Goal: Information Seeking & Learning: Learn about a topic

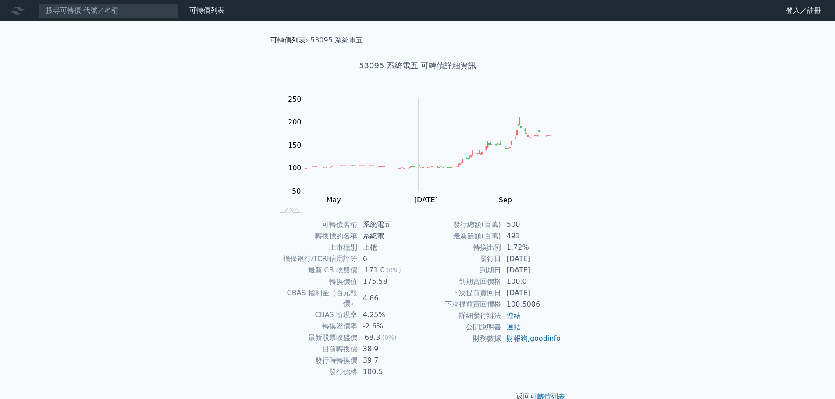
click at [288, 39] on link "可轉債列表" at bounding box center [287, 40] width 35 height 8
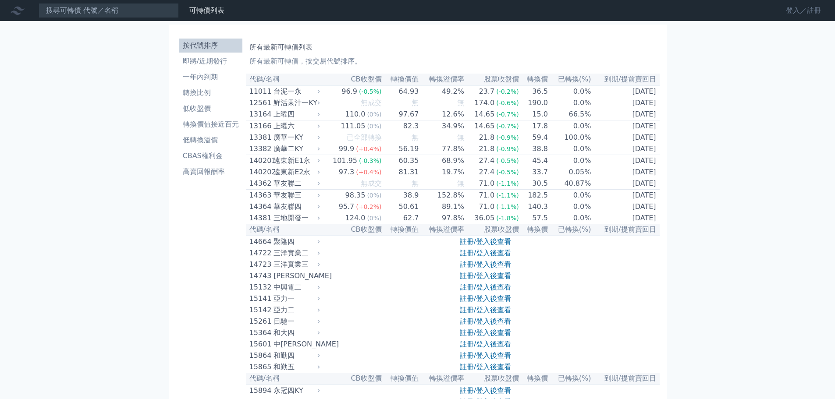
click at [796, 9] on link "登入／註冊" at bounding box center [803, 11] width 49 height 14
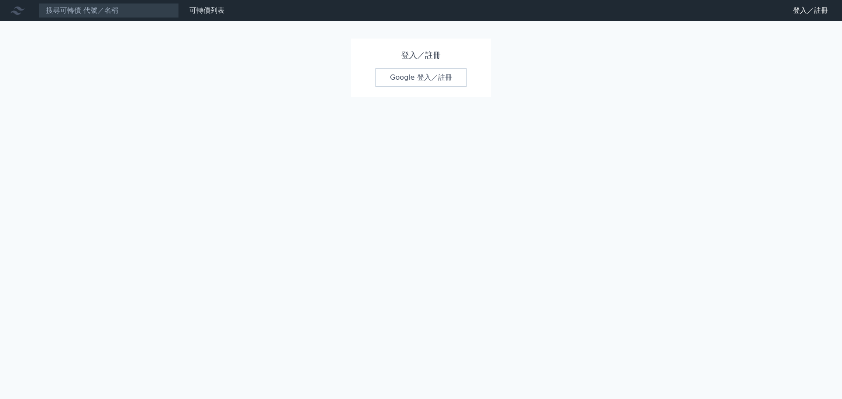
click at [418, 78] on link "Google 登入／註冊" at bounding box center [420, 77] width 91 height 18
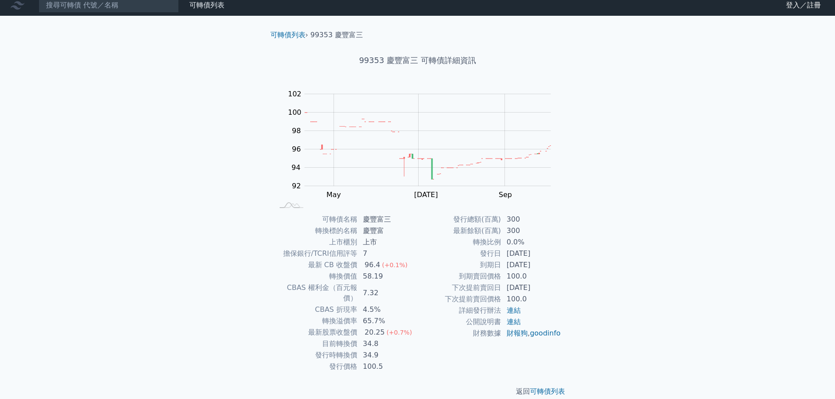
scroll to position [7, 0]
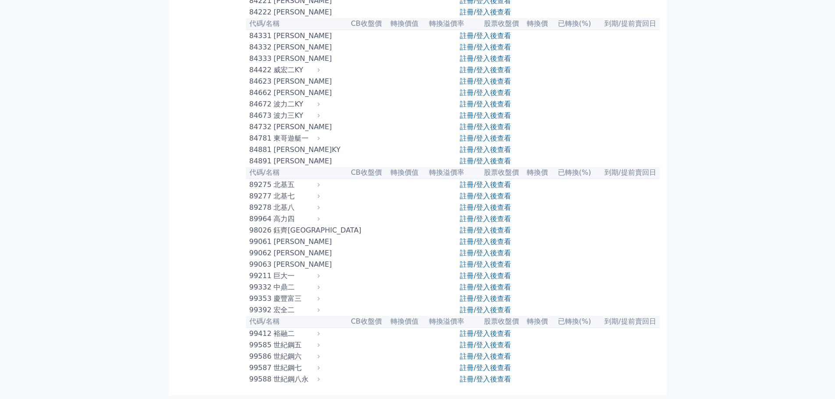
scroll to position [4620, 0]
